Goal: Navigation & Orientation: Find specific page/section

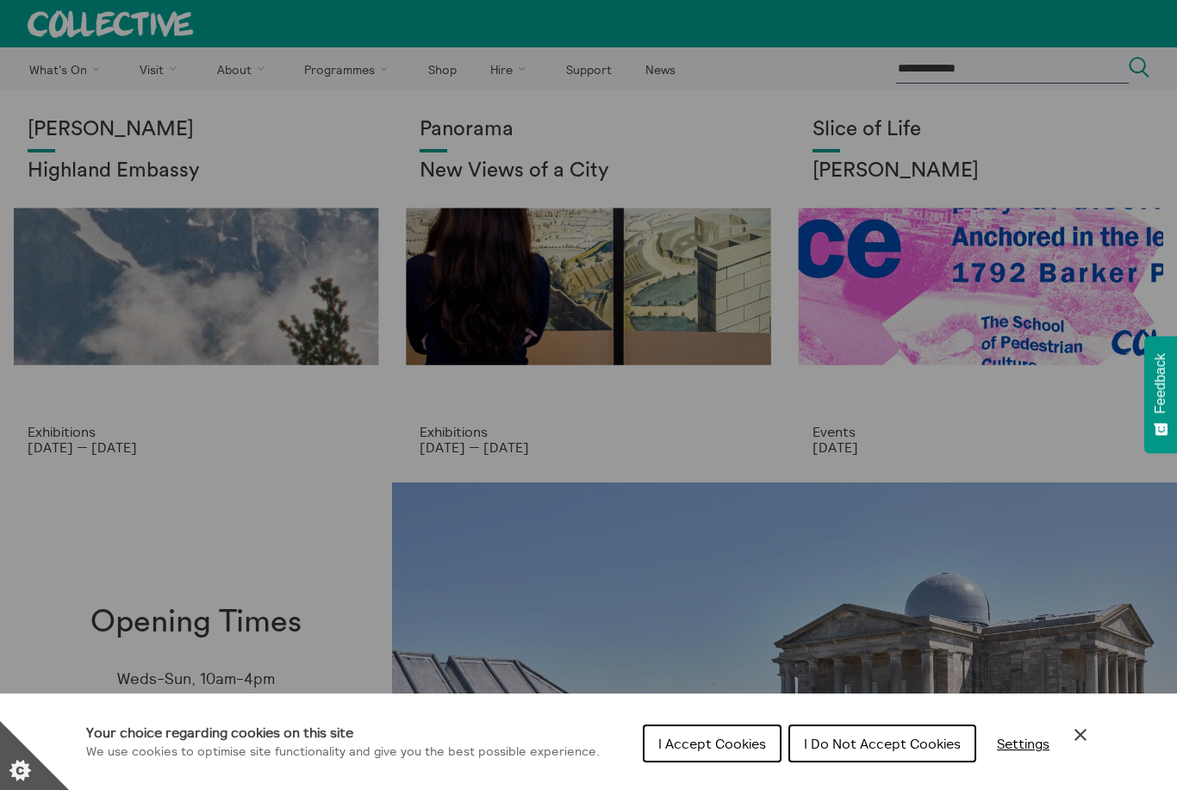
click at [689, 742] on span "I Accept Cookies" at bounding box center [712, 743] width 108 height 17
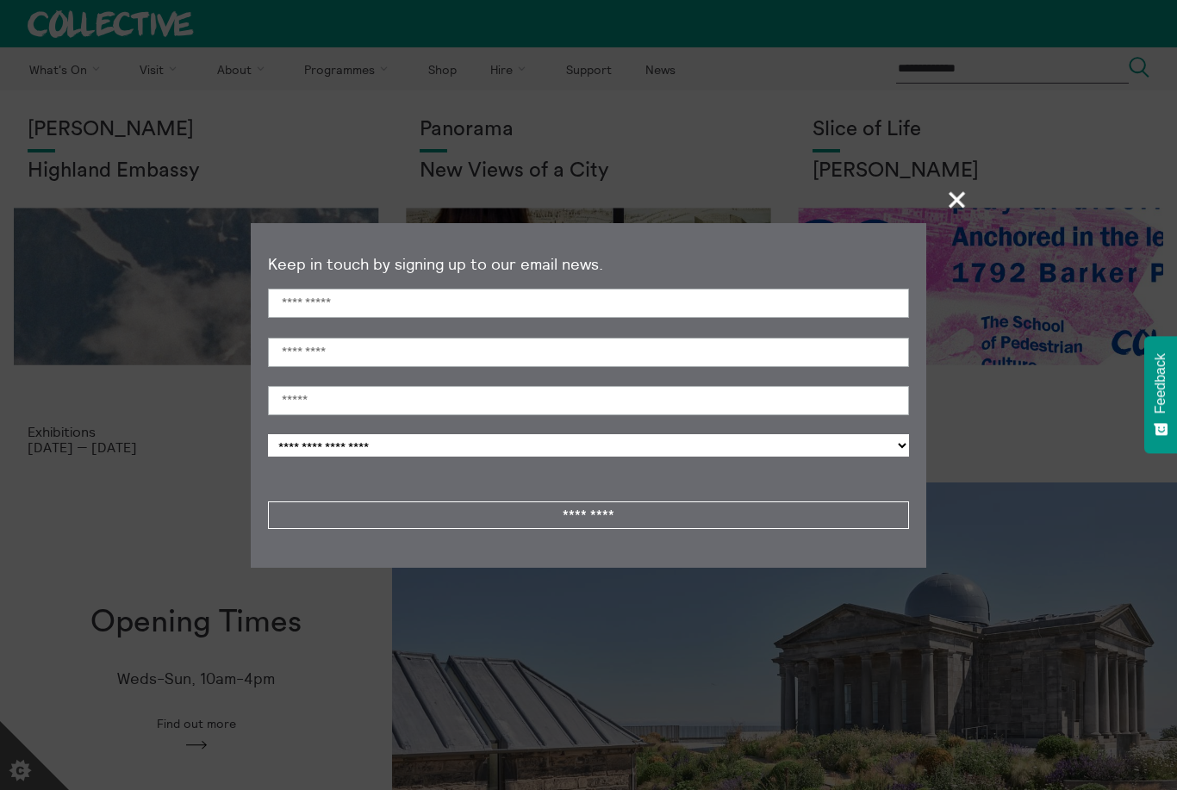
click at [961, 207] on span "+" at bounding box center [958, 199] width 51 height 51
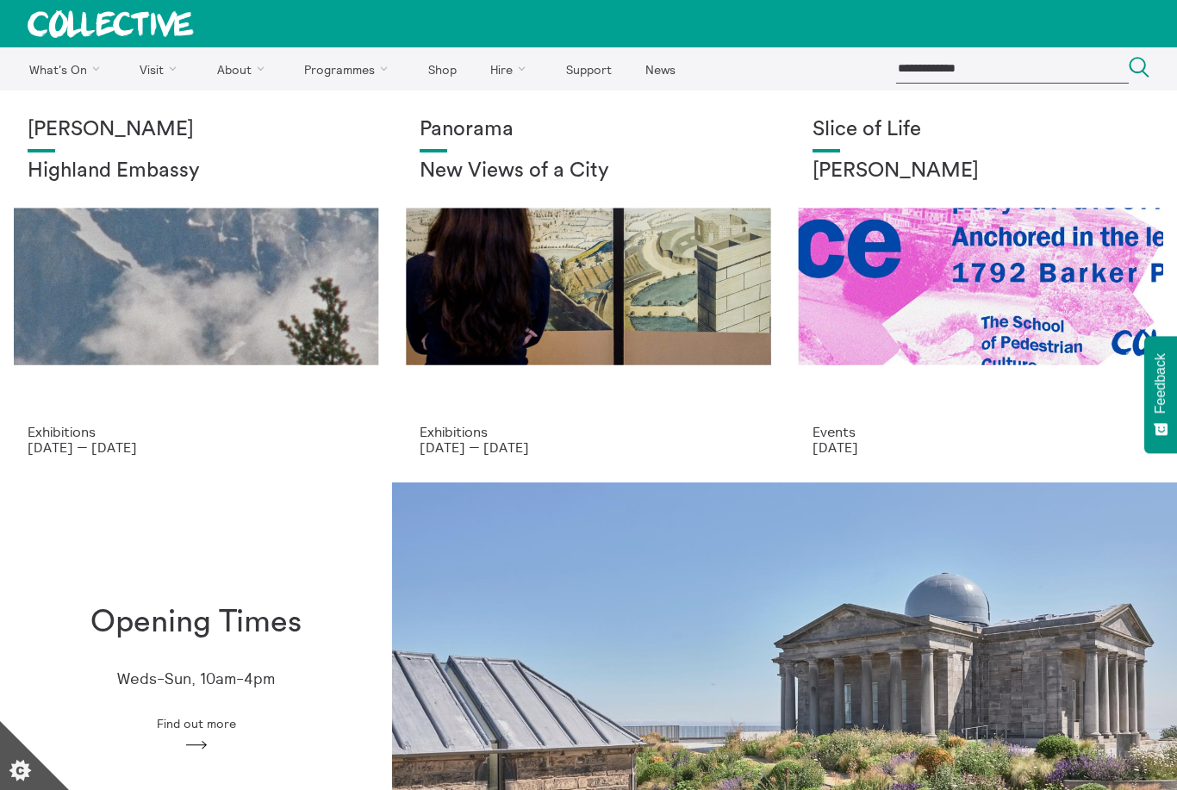
click at [0, 0] on link "About Us" at bounding box center [0, 0] width 0 height 0
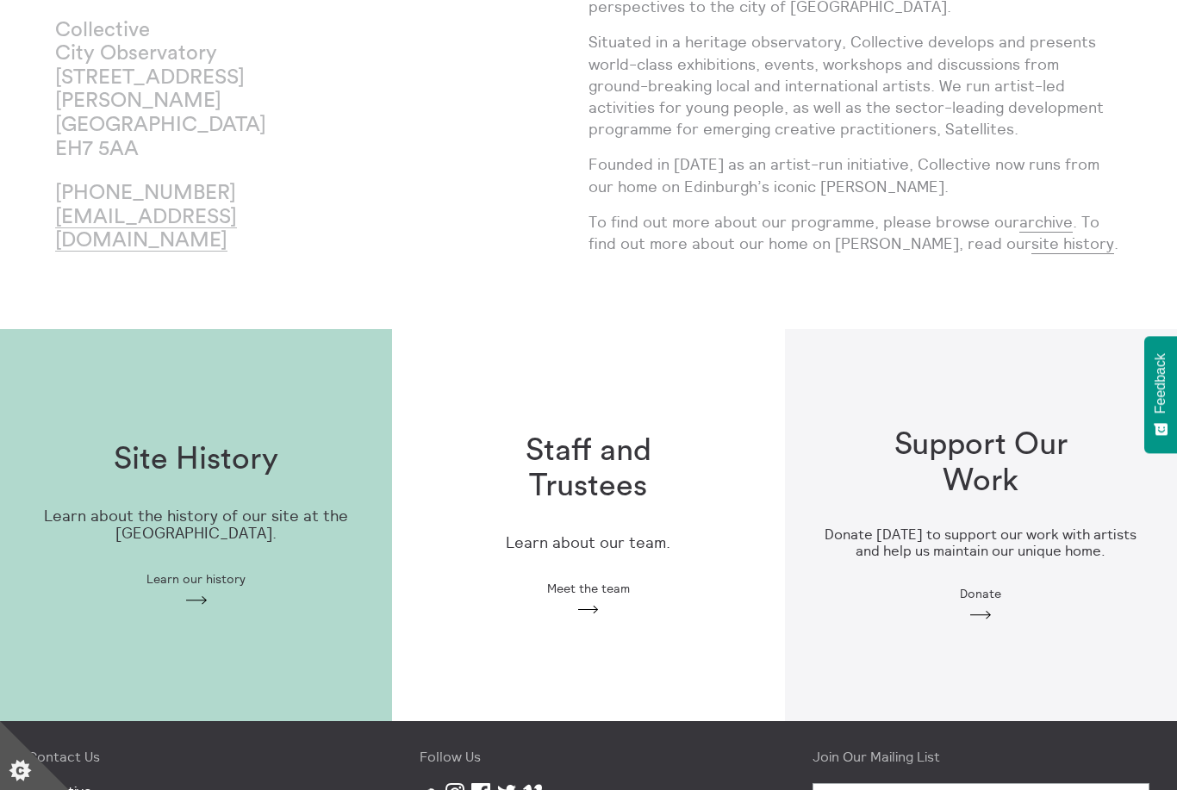
scroll to position [171, 0]
click at [594, 590] on div "Staff and Trustees Learn about our team. Meet the team Arrow" at bounding box center [588, 526] width 392 height 239
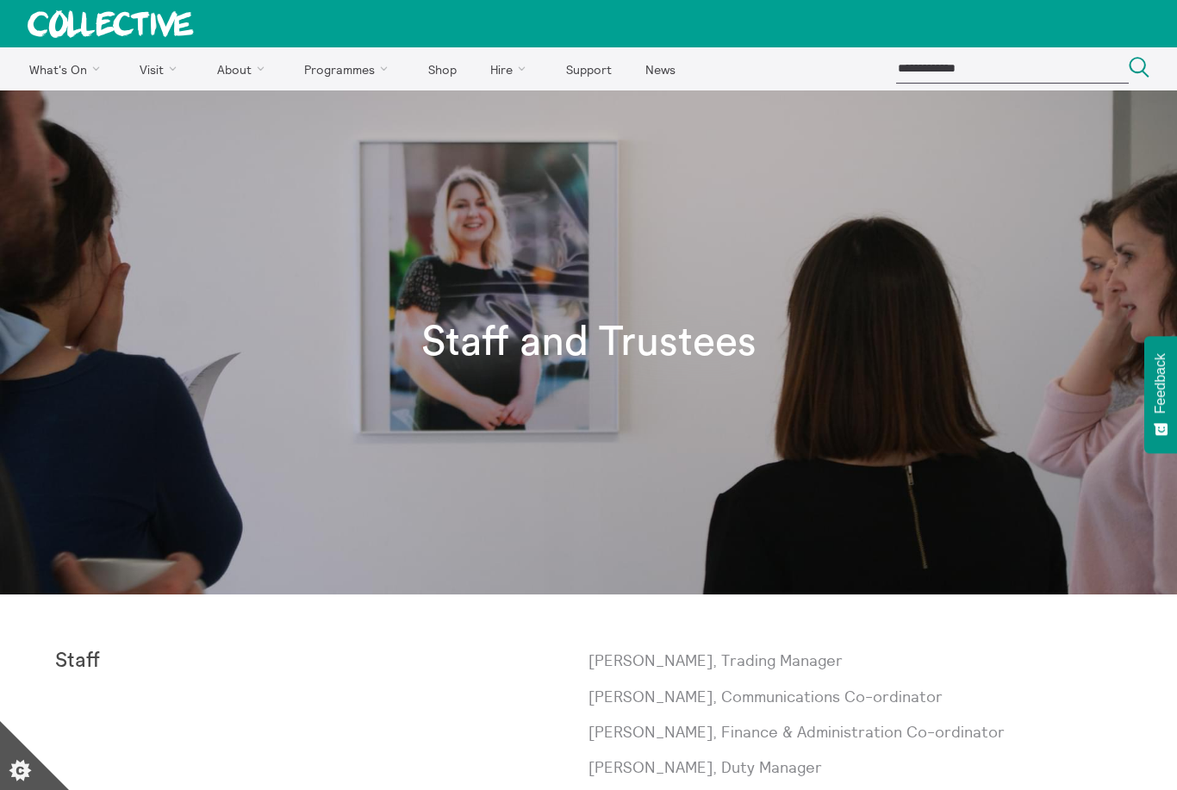
click at [0, 0] on link "[GEOGRAPHIC_DATA]" at bounding box center [0, 0] width 0 height 0
click at [0, 0] on link "Exhibitions" at bounding box center [0, 0] width 0 height 0
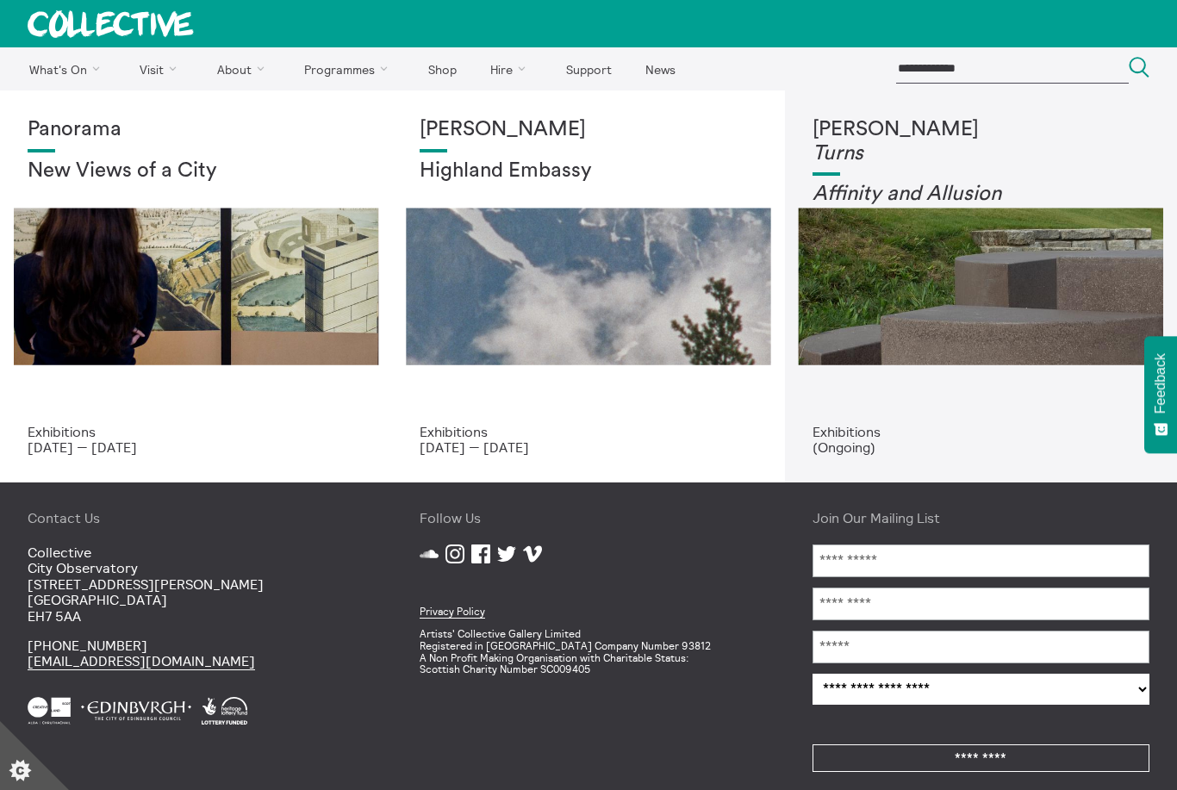
click at [0, 0] on link "Find Us" at bounding box center [0, 0] width 0 height 0
